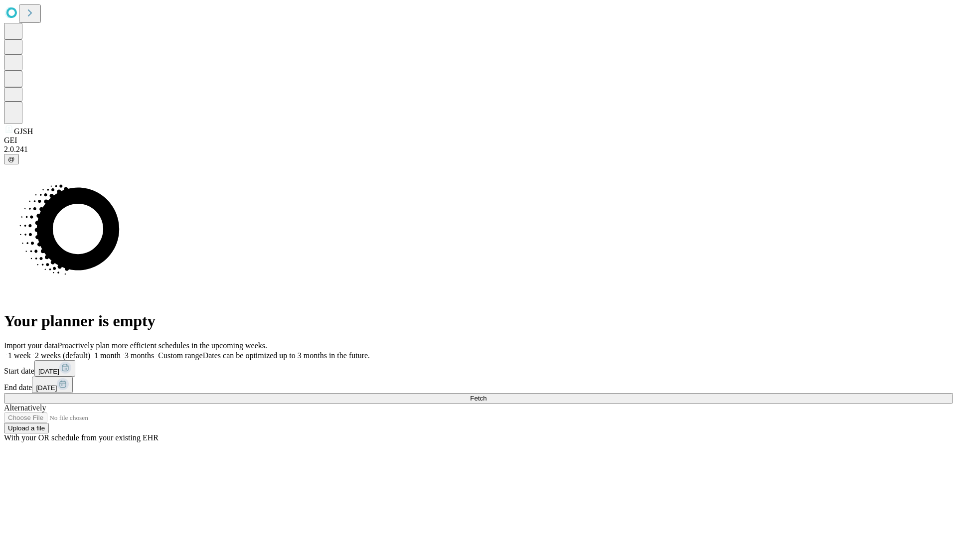
click at [486, 395] on span "Fetch" at bounding box center [478, 398] width 16 height 7
